Goal: Task Accomplishment & Management: Use online tool/utility

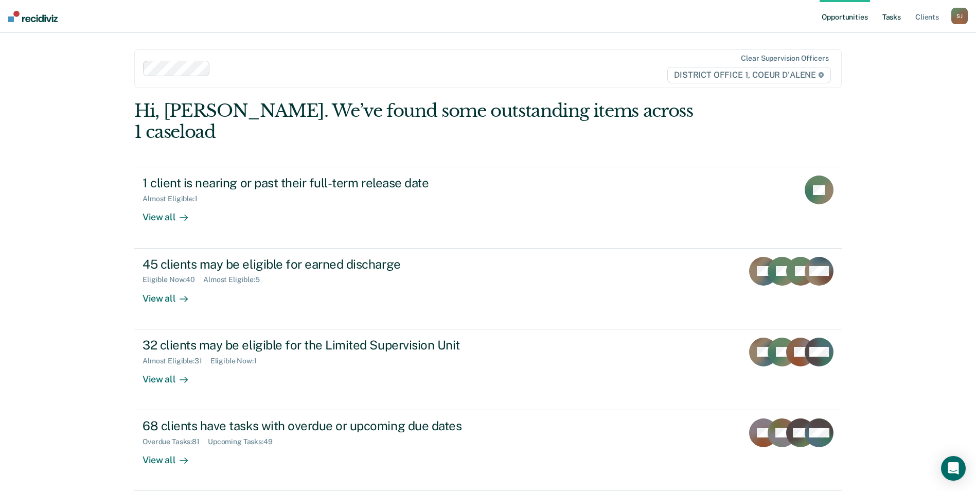
click at [886, 24] on link "Tasks" at bounding box center [891, 16] width 23 height 33
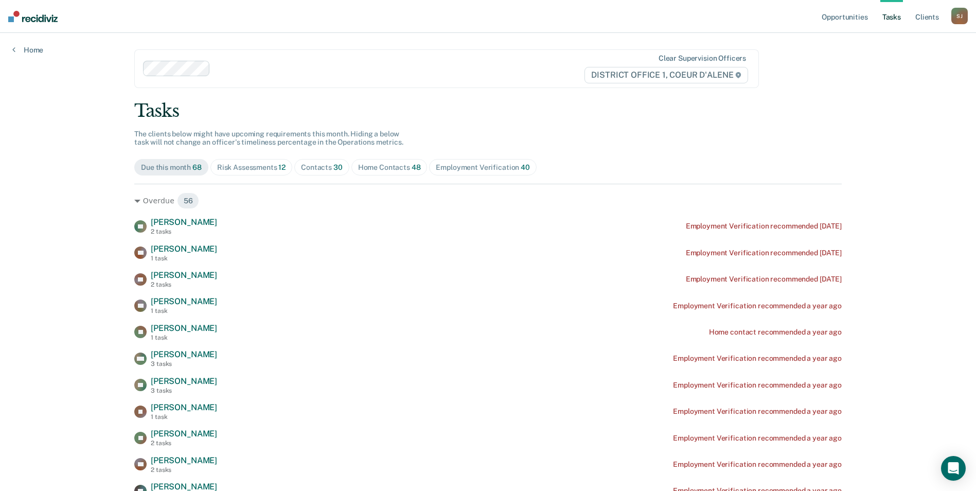
click at [313, 169] on div "Contacts 30" at bounding box center [322, 167] width 42 height 9
